Goal: Task Accomplishment & Management: Manage account settings

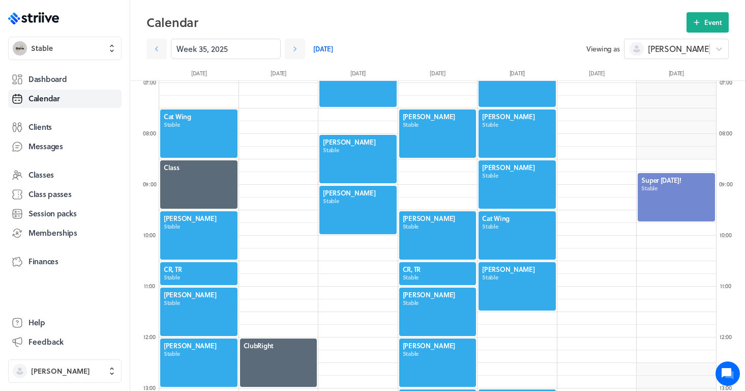
scroll to position [354, 0]
click at [510, 280] on div at bounding box center [517, 286] width 79 height 50
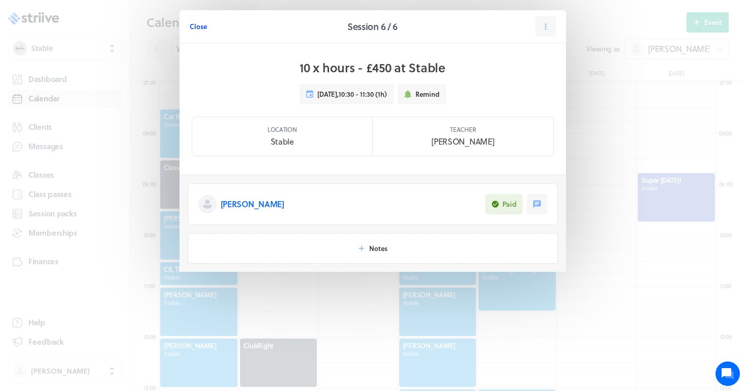
click at [198, 25] on span "Close" at bounding box center [198, 26] width 17 height 9
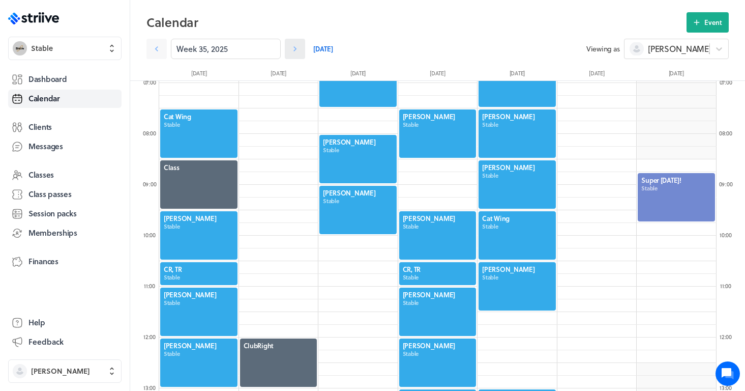
click at [292, 58] on link at bounding box center [295, 49] width 20 height 20
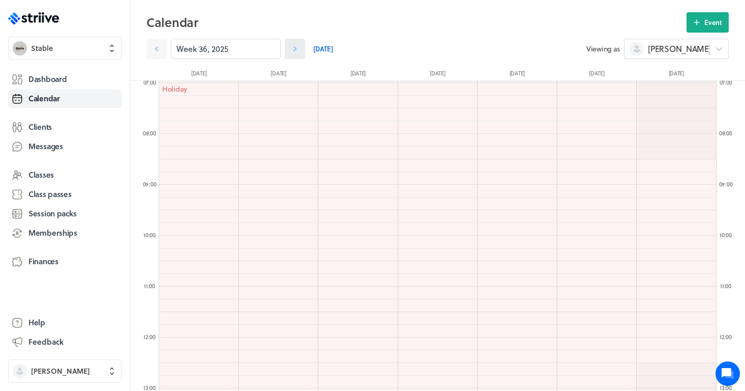
click at [292, 58] on link at bounding box center [295, 49] width 20 height 20
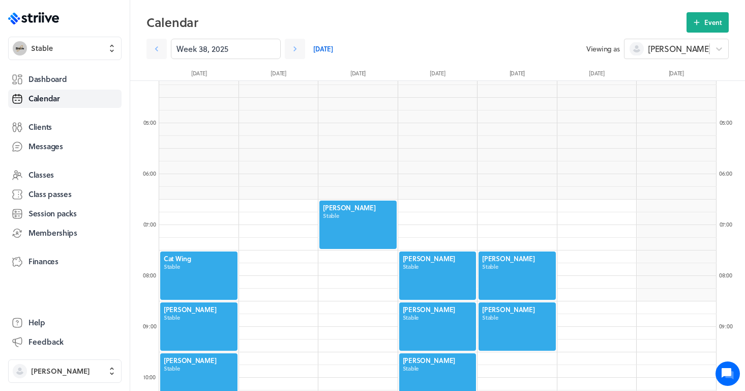
scroll to position [214, 0]
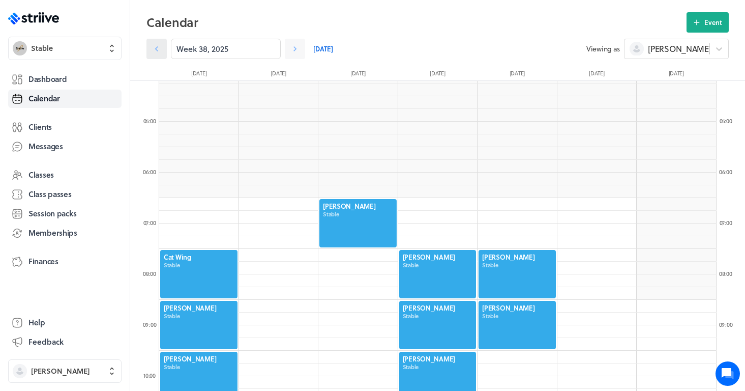
click at [157, 50] on icon at bounding box center [156, 48] width 3 height 5
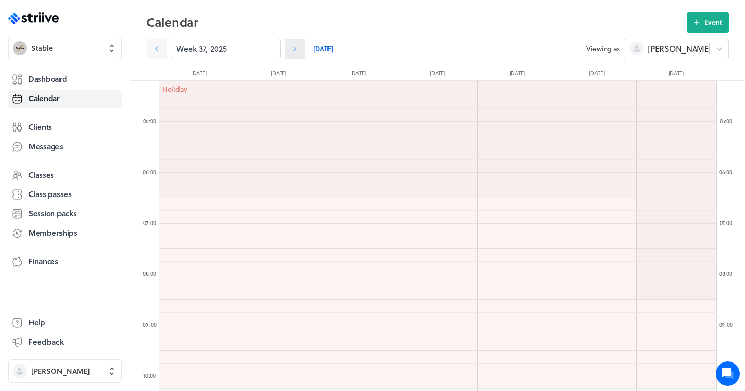
click at [303, 53] on link at bounding box center [295, 49] width 20 height 20
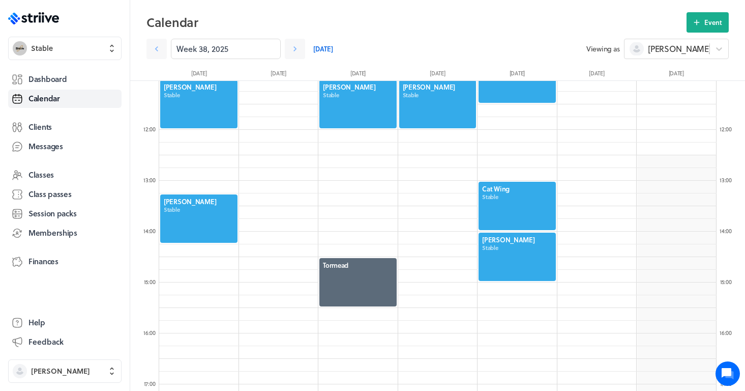
scroll to position [562, 0]
